Goal: Information Seeking & Learning: Learn about a topic

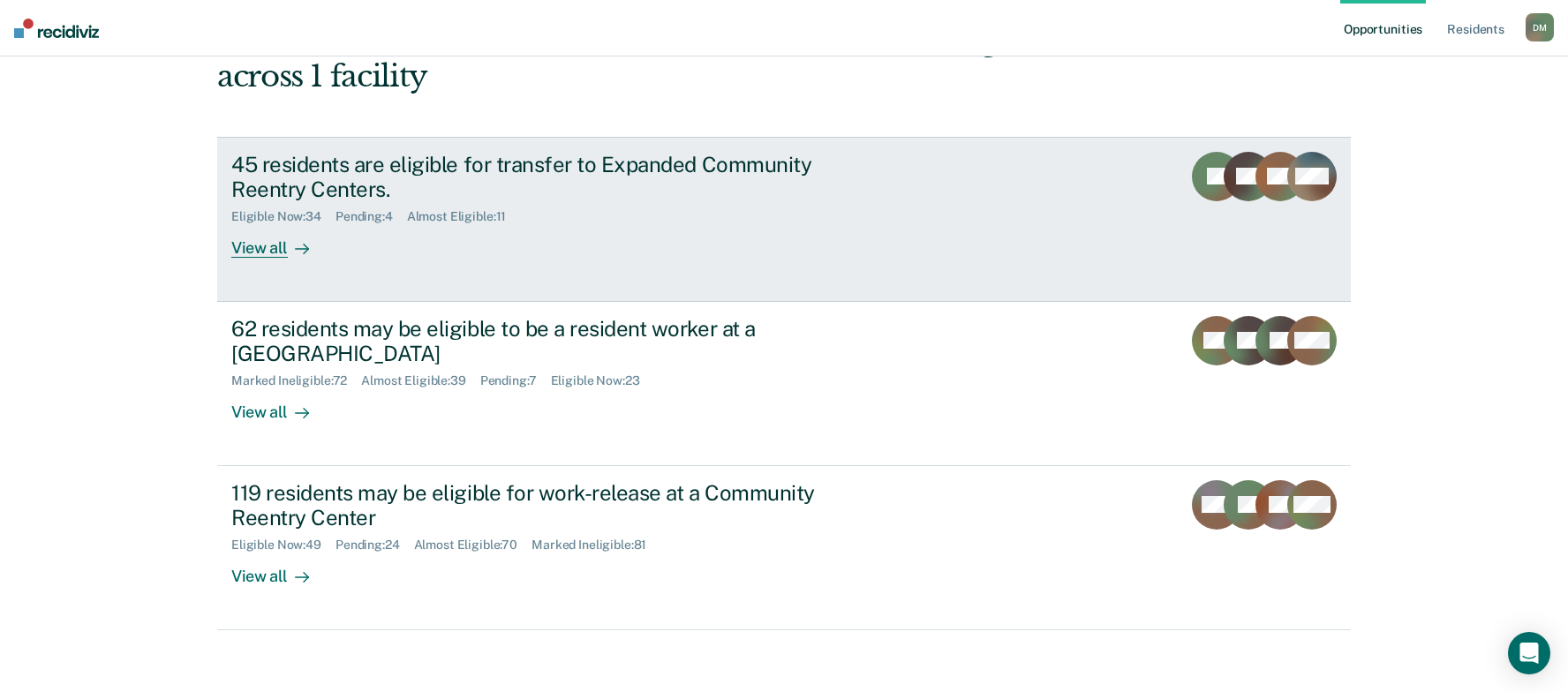
scroll to position [135, 0]
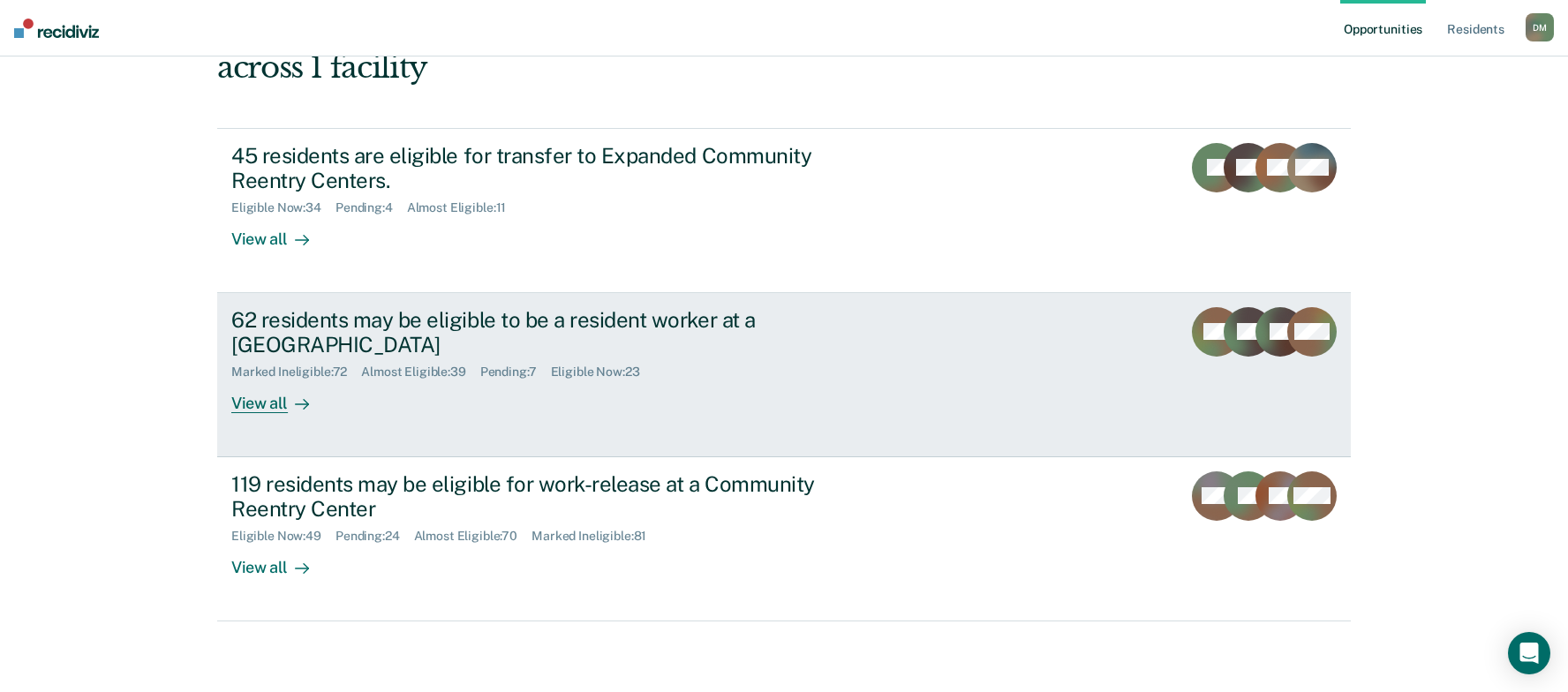
click at [948, 365] on link "62 residents may be eligible to be a resident worker at a Community Reentry Cen…" at bounding box center [784, 375] width 1134 height 165
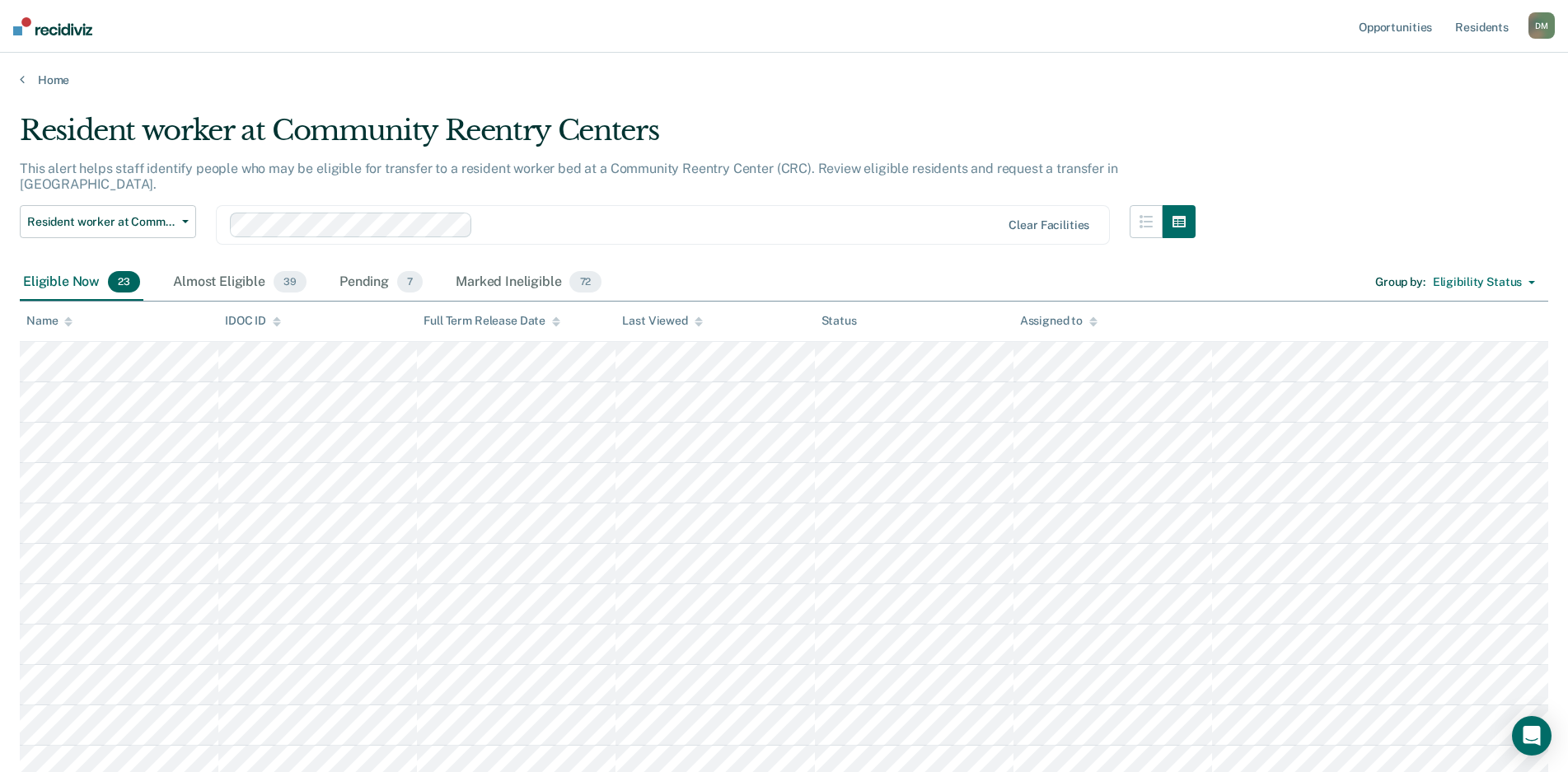
click at [556, 324] on icon at bounding box center [556, 324] width 8 height 4
click at [556, 325] on icon at bounding box center [556, 324] width 8 height 4
click at [700, 325] on icon at bounding box center [699, 321] width 8 height 11
click at [696, 327] on th "Last Viewed" at bounding box center [714, 321] width 198 height 40
click at [696, 324] on icon at bounding box center [699, 324] width 8 height 4
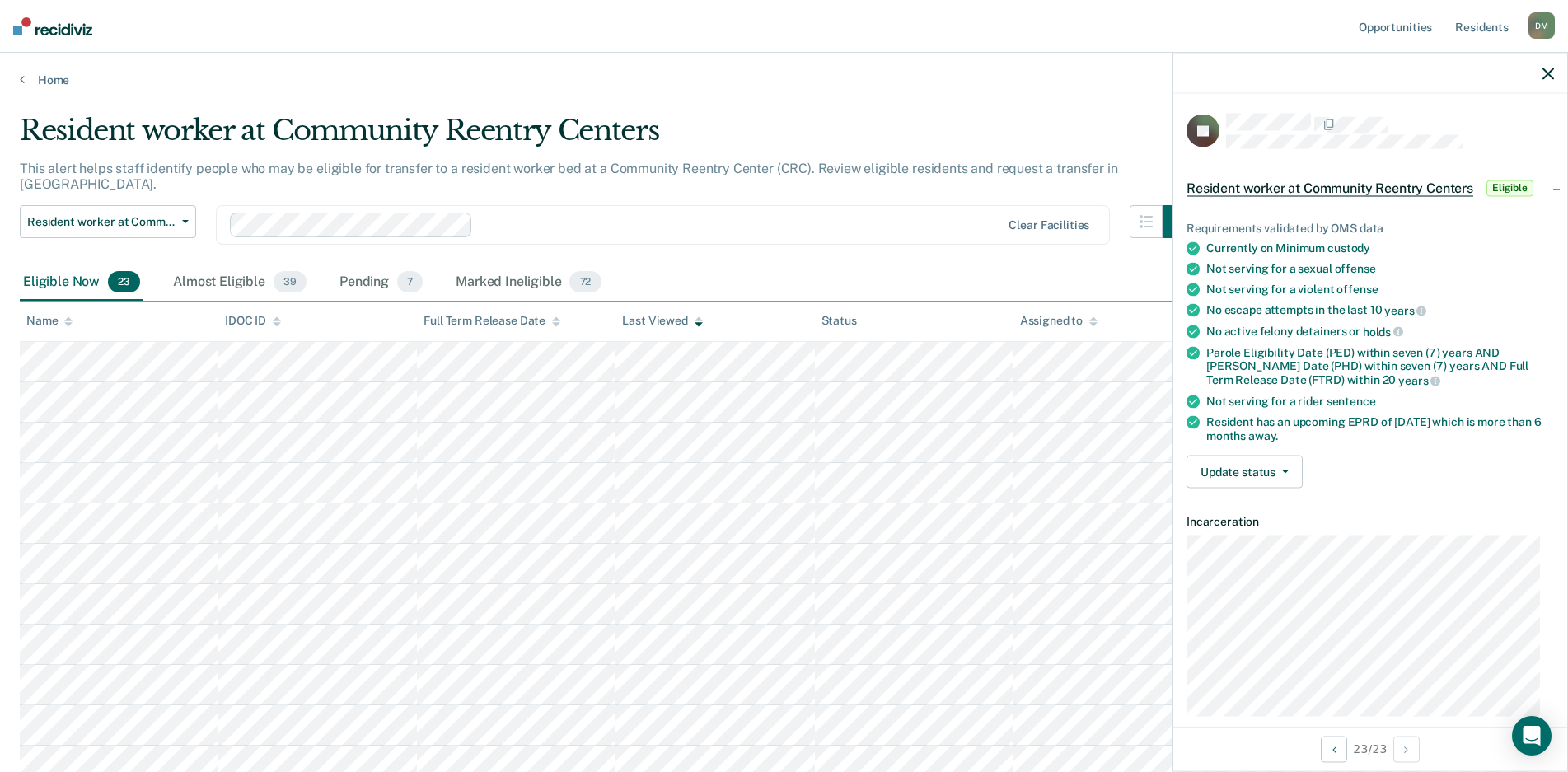
click at [1477, 79] on icon "button" at bounding box center [1549, 73] width 12 height 12
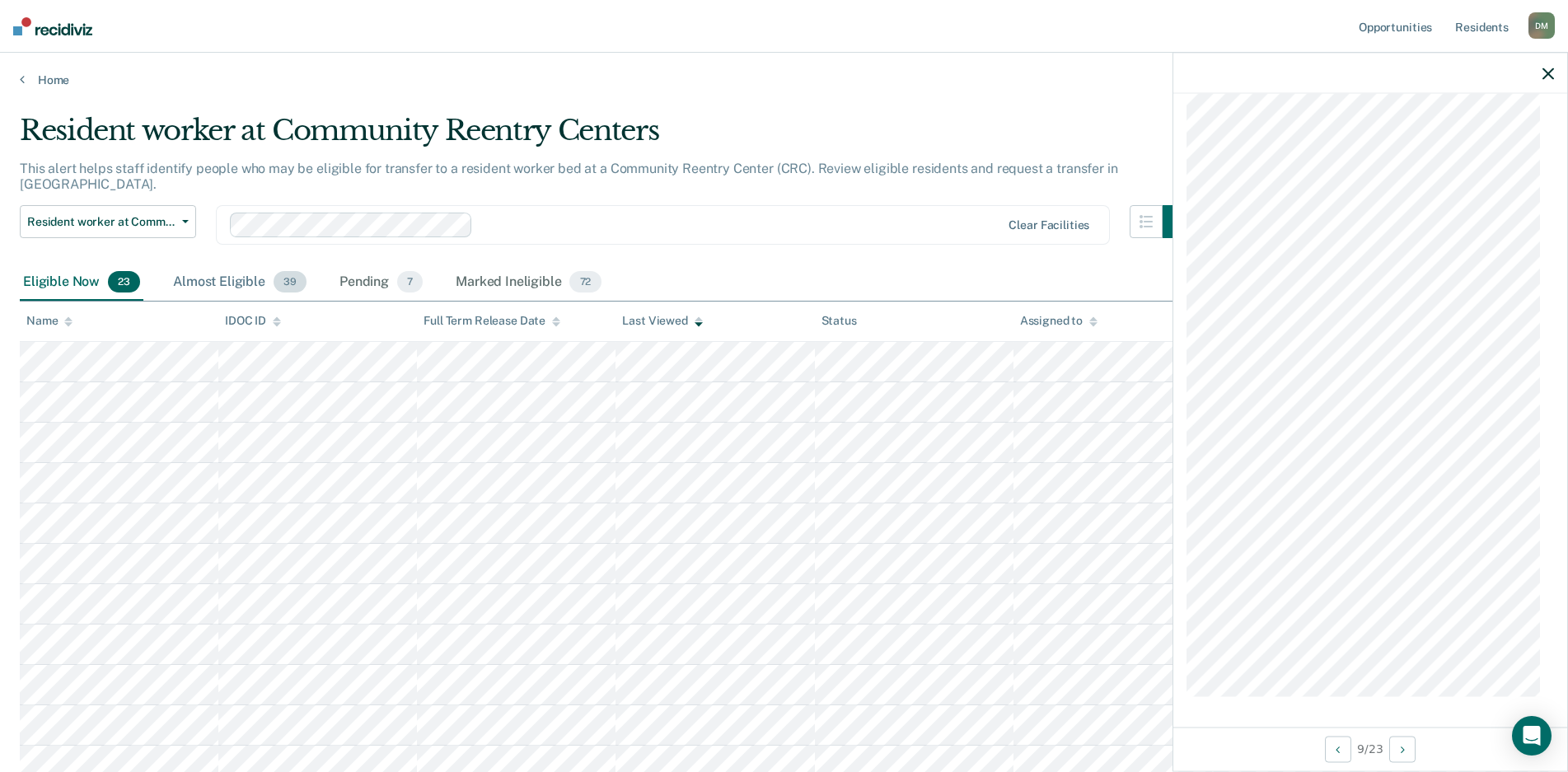
click at [199, 267] on div "Almost Eligible 39" at bounding box center [240, 282] width 140 height 36
click at [1477, 73] on div at bounding box center [1370, 73] width 394 height 41
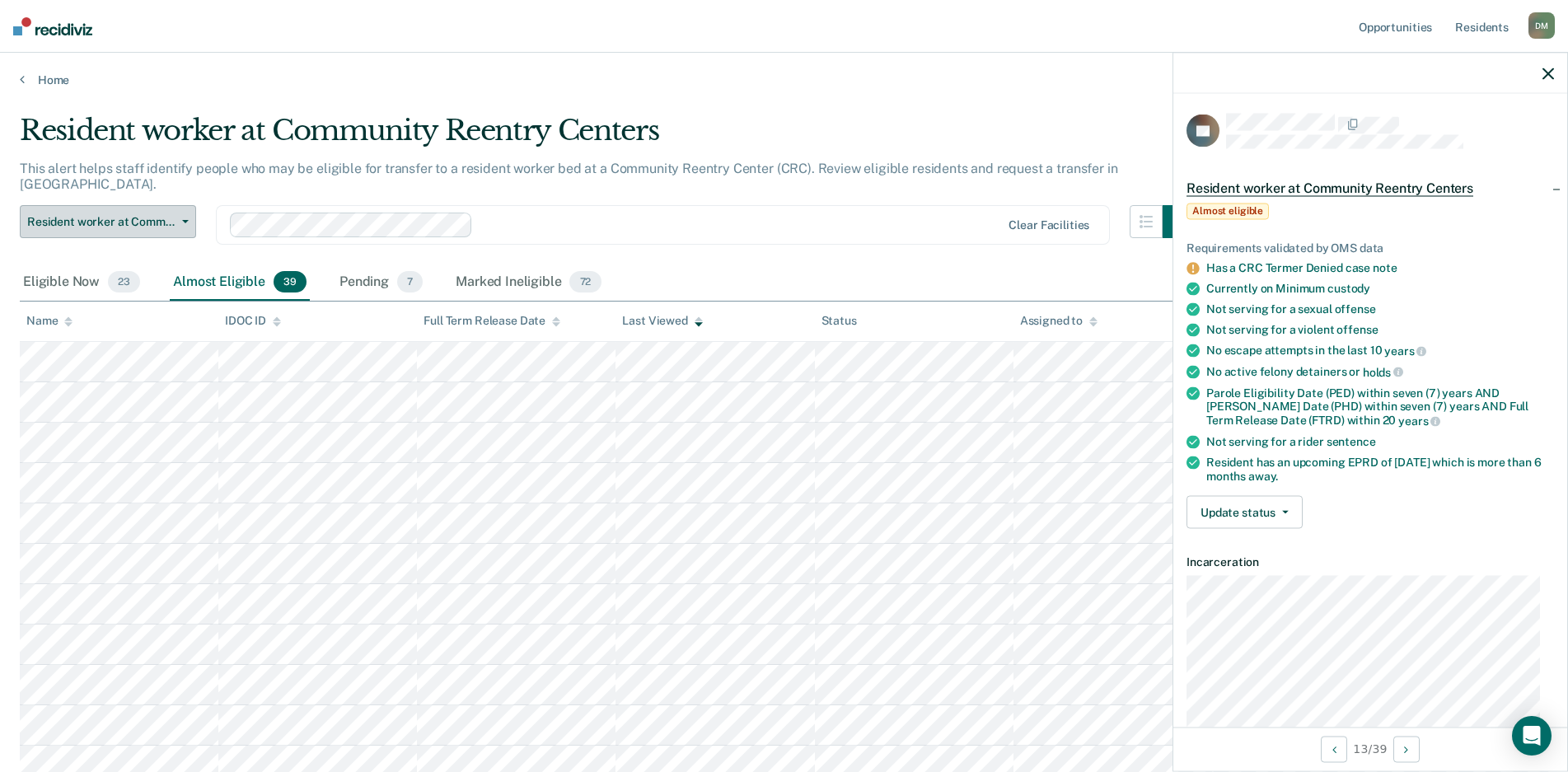
click at [160, 215] on span "Resident worker at Community Reentry Centers" at bounding box center [101, 222] width 149 height 14
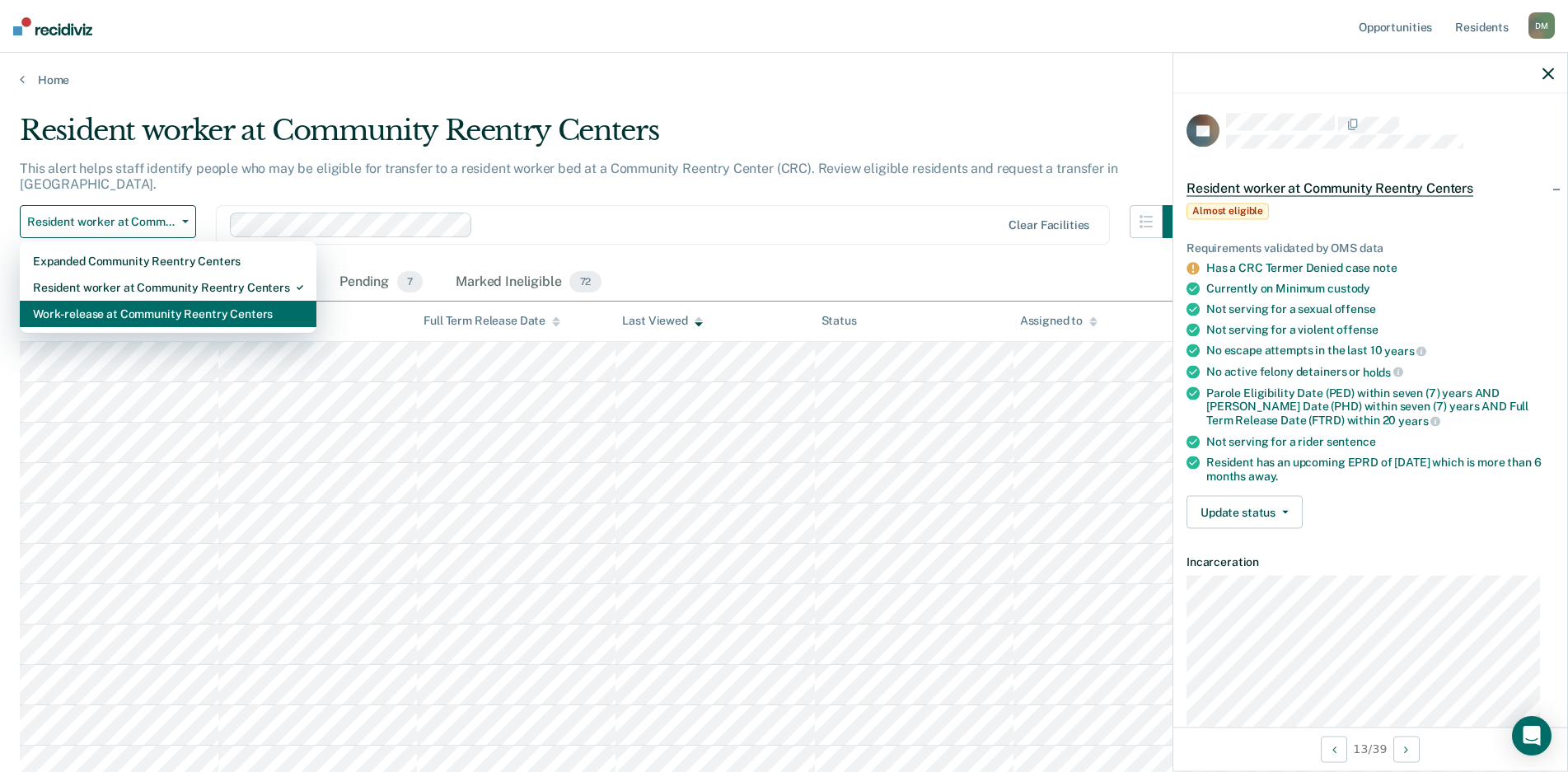
click at [125, 301] on div "Work-release at Community Reentry Centers" at bounding box center [168, 313] width 270 height 26
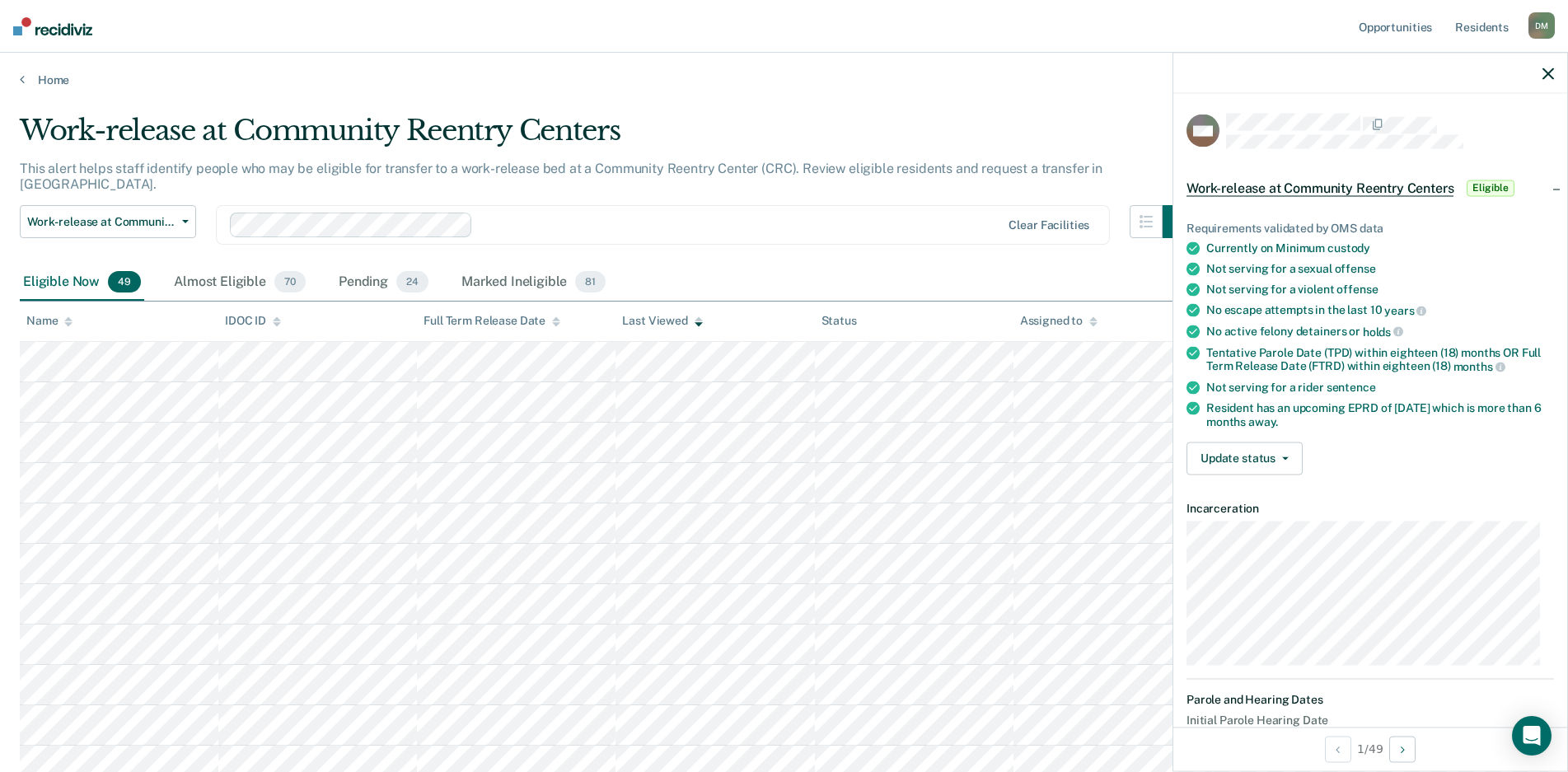
click at [1477, 77] on icon "button" at bounding box center [1549, 73] width 12 height 12
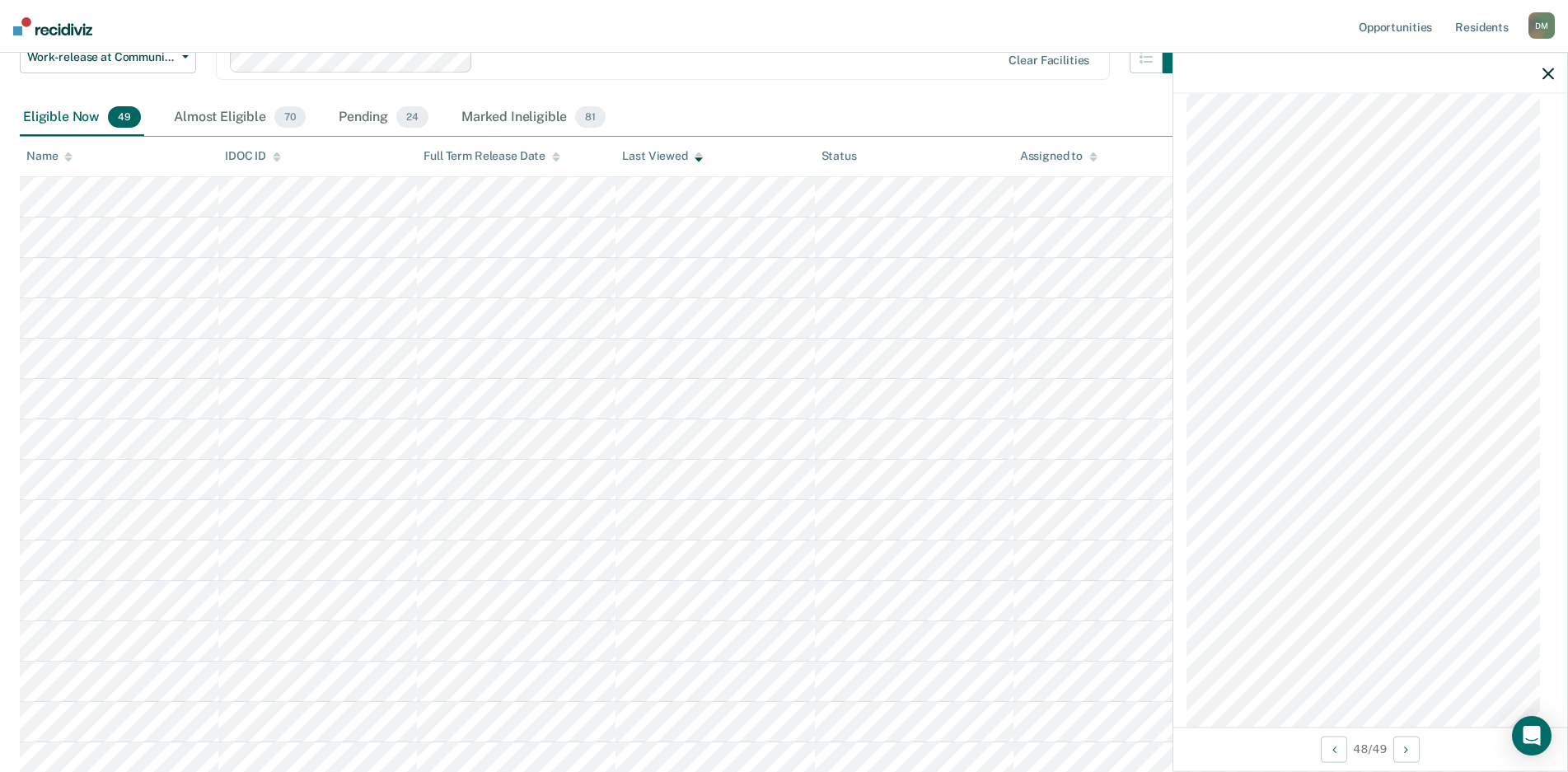
scroll to position [559, 0]
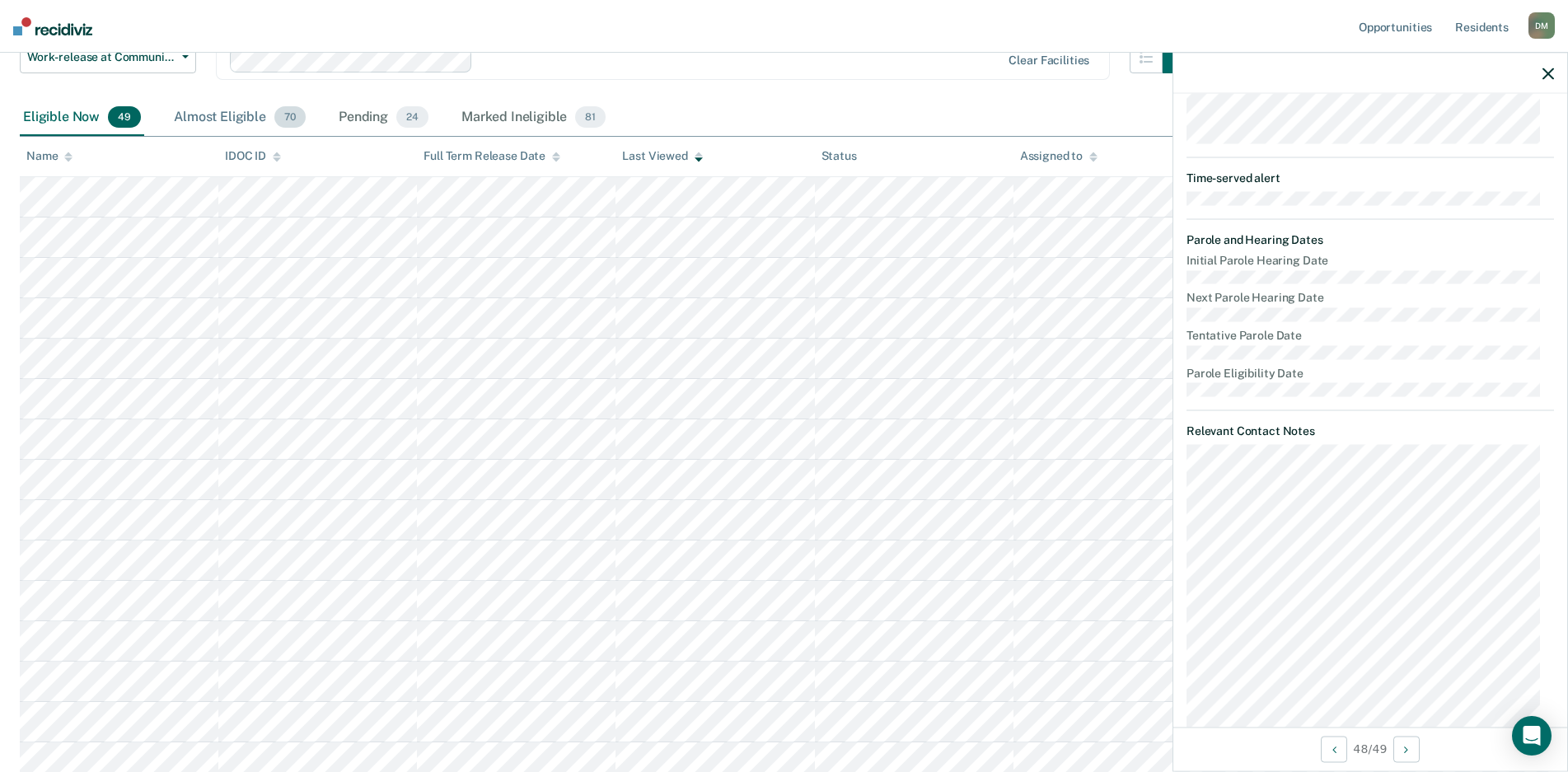
click at [219, 112] on div "Almost Eligible 70" at bounding box center [240, 117] width 138 height 36
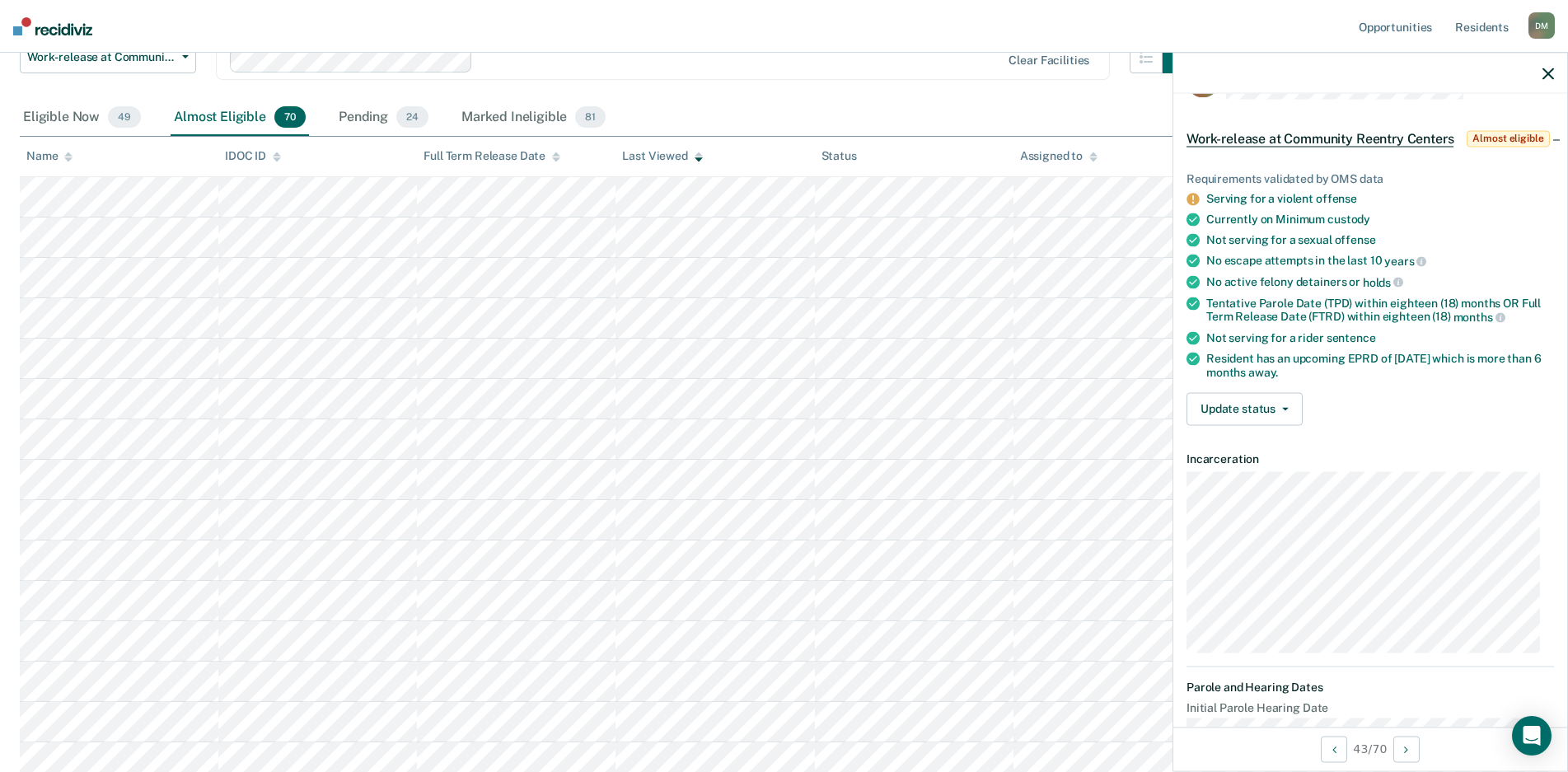
scroll to position [0, 0]
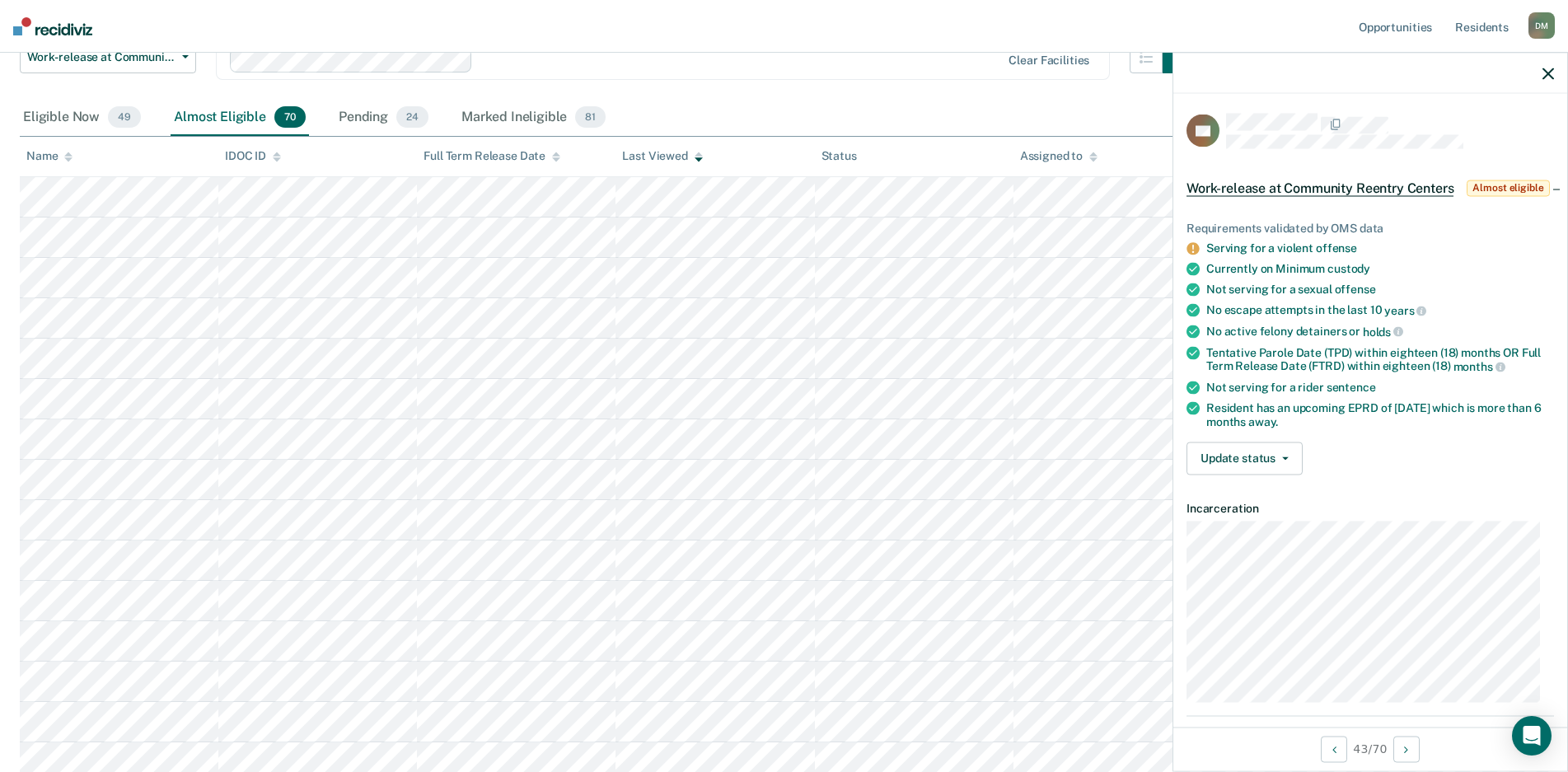
click at [1477, 77] on icon "button" at bounding box center [1549, 73] width 12 height 12
